Goal: Find specific page/section: Find specific page/section

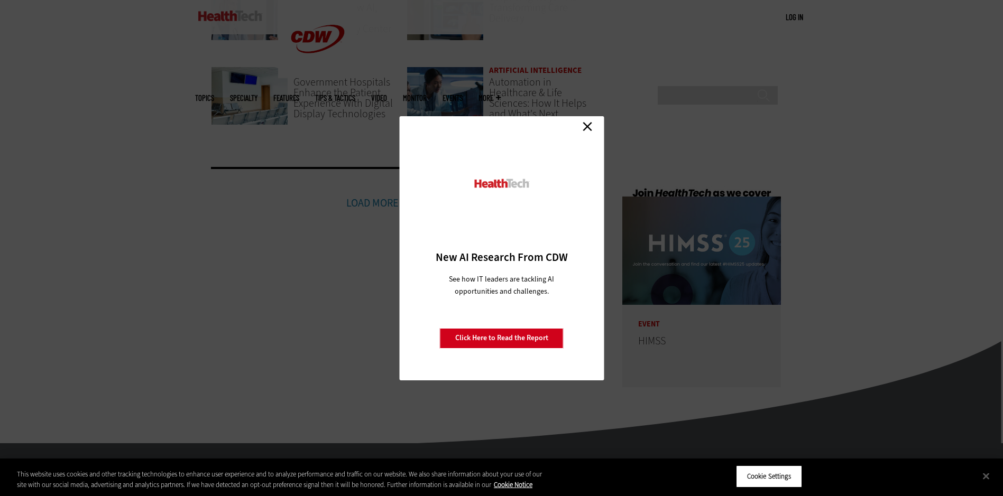
scroll to position [2537, 0]
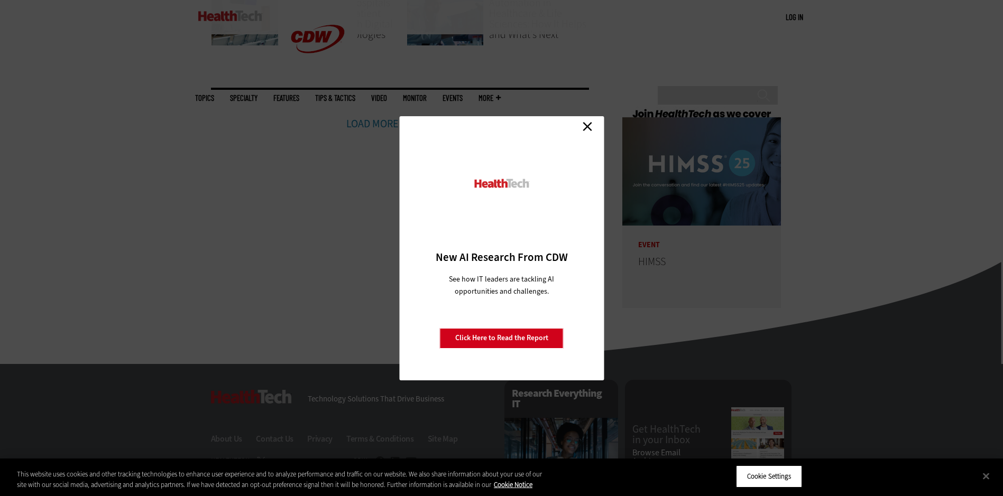
click at [586, 129] on link "Close" at bounding box center [587, 127] width 16 height 16
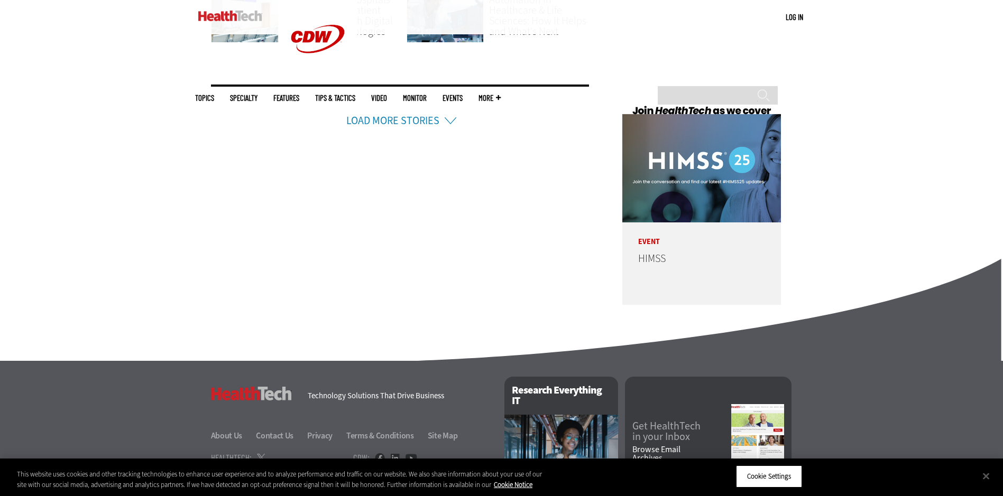
scroll to position [2660, 0]
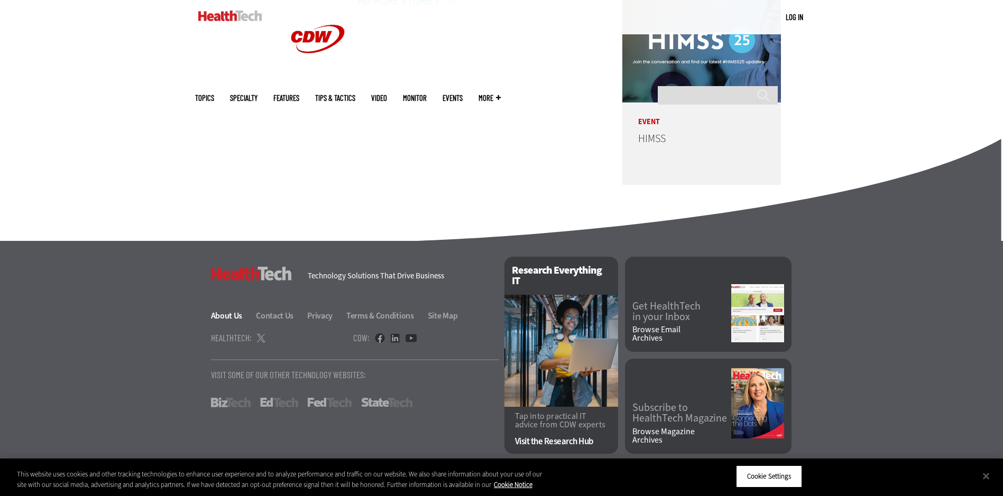
click at [222, 316] on link "About Us" at bounding box center [233, 315] width 44 height 11
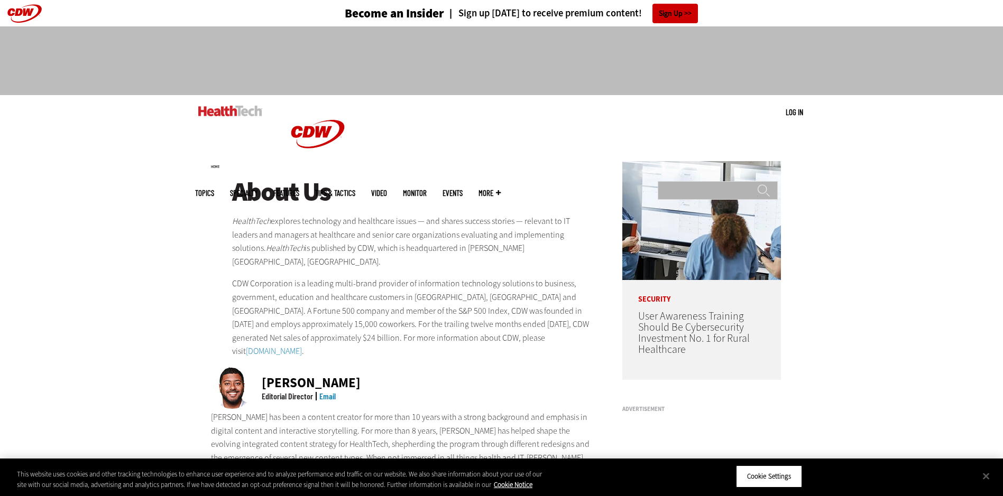
click at [697, 181] on input "Search" at bounding box center [718, 190] width 120 height 19
type input "**********"
click at [757, 184] on input "******" at bounding box center [763, 194] width 13 height 21
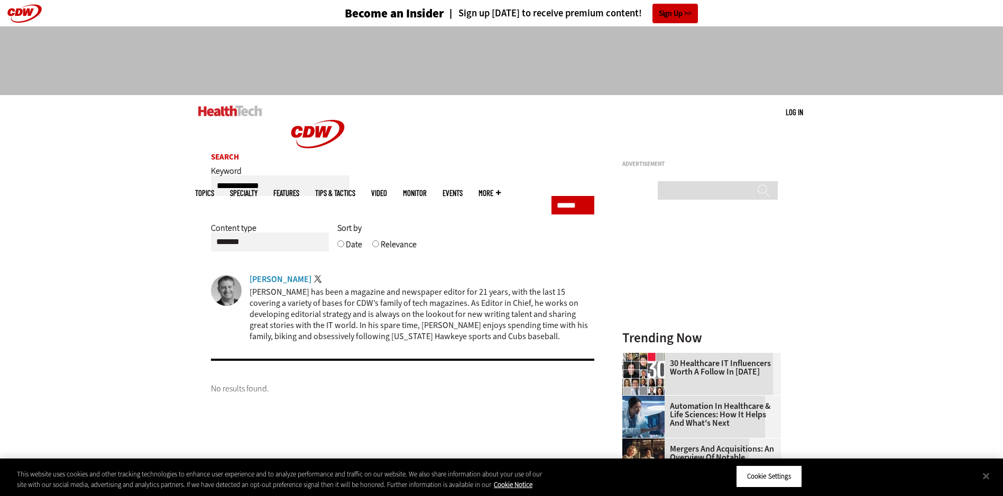
click at [271, 280] on div "Ryan Petersen" at bounding box center [280, 279] width 62 height 8
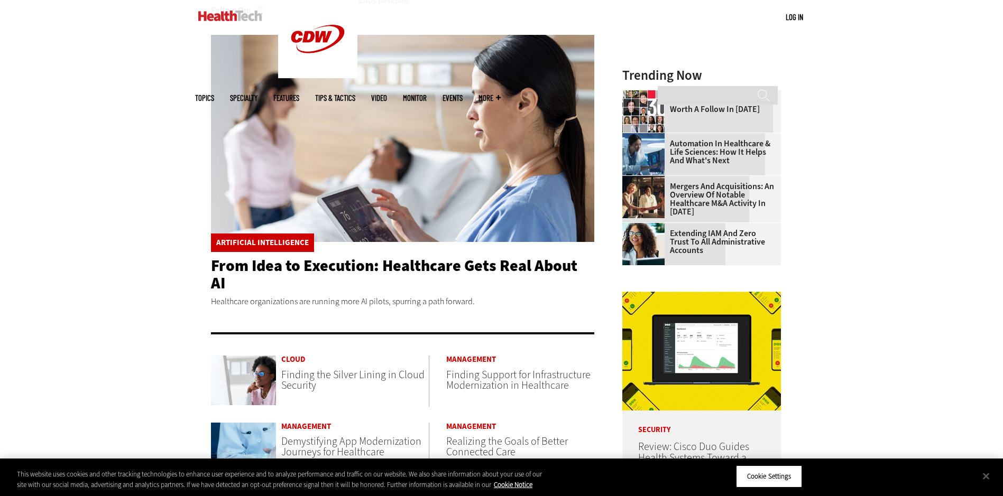
scroll to position [264, 0]
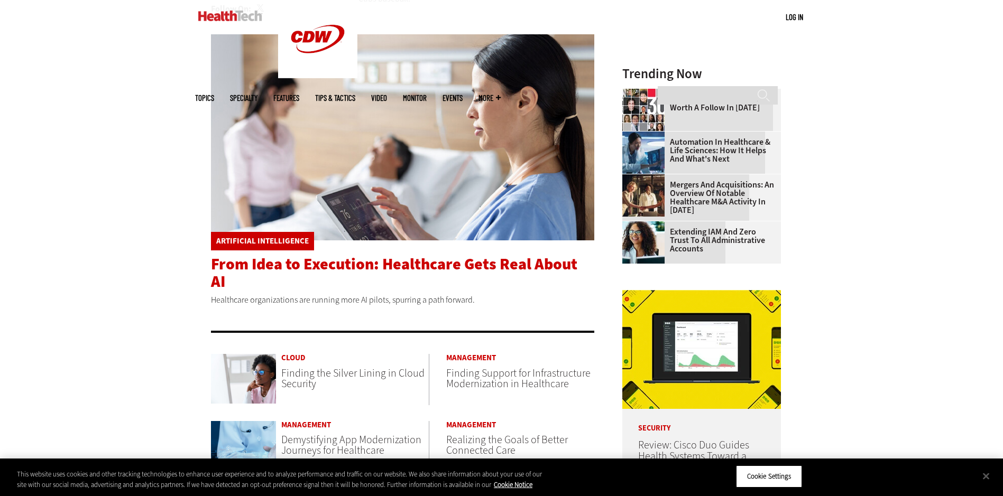
click at [304, 264] on span "From Idea to Execution: Healthcare Gets Real About AI" at bounding box center [394, 273] width 366 height 39
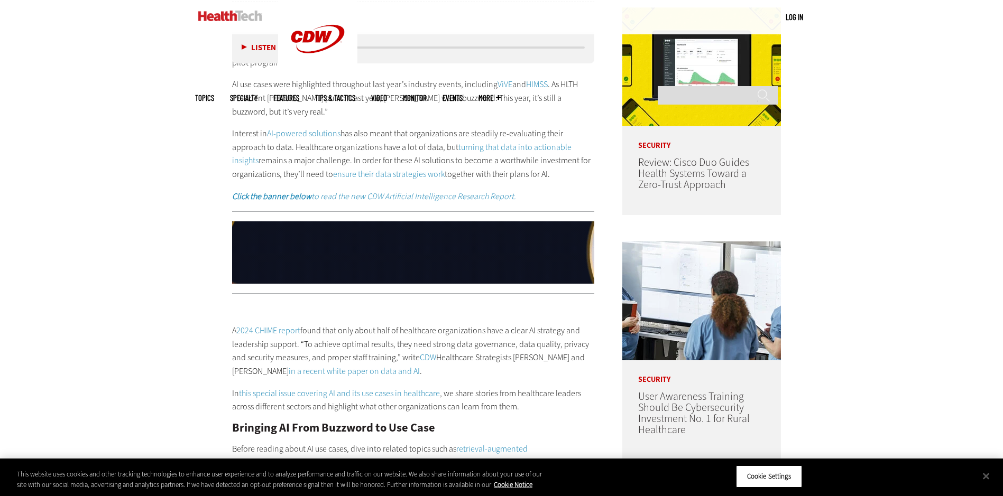
scroll to position [264, 0]
